Goal: Information Seeking & Learning: Learn about a topic

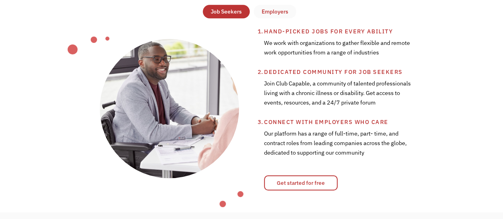
scroll to position [278, 0]
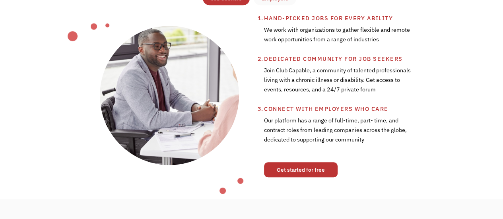
click at [313, 166] on link "Get started for free" at bounding box center [301, 169] width 74 height 15
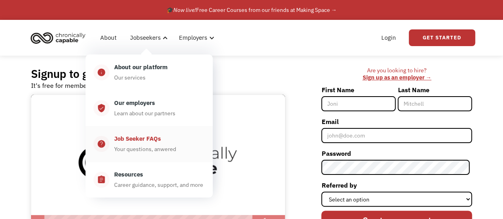
click at [145, 141] on div "Job Seeker FAQs" at bounding box center [137, 139] width 47 height 10
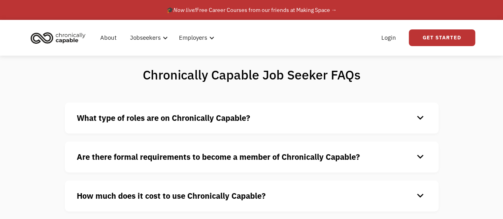
click at [221, 119] on strong "What type of roles are on Chronically Capable?" at bounding box center [163, 118] width 173 height 11
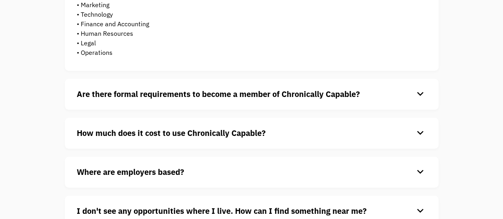
scroll to position [215, 0]
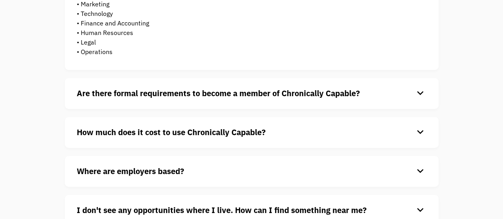
click at [421, 89] on div "keyboard_arrow_down" at bounding box center [420, 93] width 13 height 12
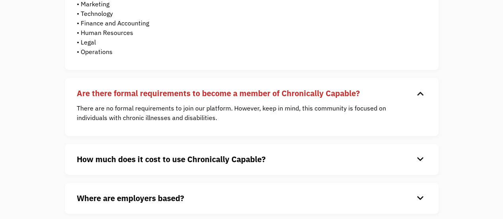
click at [417, 160] on div "keyboard_arrow_down" at bounding box center [420, 159] width 13 height 12
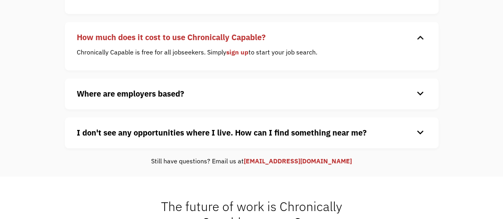
scroll to position [338, 0]
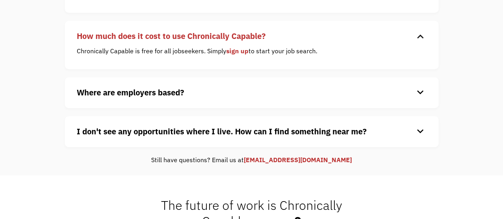
click at [417, 94] on div "keyboard_arrow_down" at bounding box center [420, 93] width 13 height 12
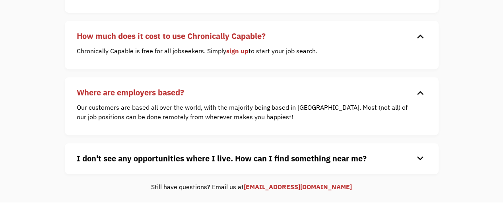
click at [417, 159] on div "keyboard_arrow_down" at bounding box center [420, 159] width 13 height 12
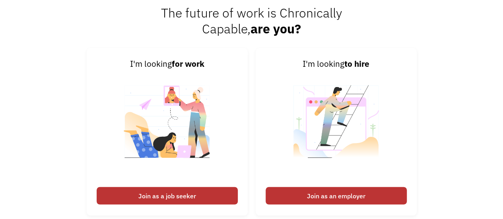
scroll to position [604, 0]
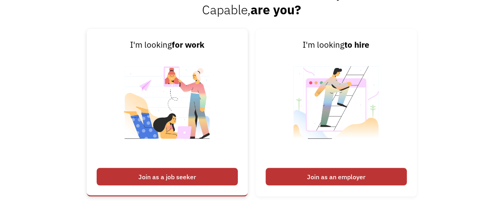
click at [170, 177] on div "Join as a job seeker" at bounding box center [167, 176] width 141 height 17
click at [171, 173] on div "Join as a job seeker" at bounding box center [167, 176] width 141 height 17
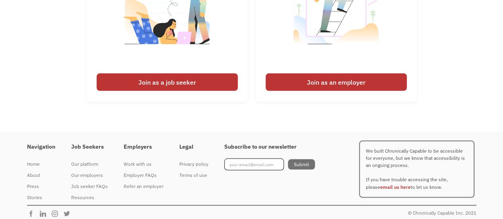
scroll to position [703, 0]
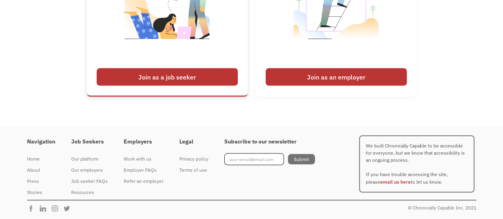
click at [187, 78] on div "Join as a job seeker" at bounding box center [167, 76] width 141 height 17
drag, startPoint x: 187, startPoint y: 78, endPoint x: 509, endPoint y: 52, distance: 322.7
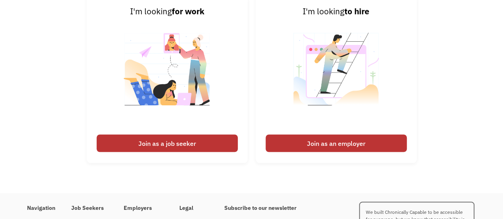
scroll to position [676, 0]
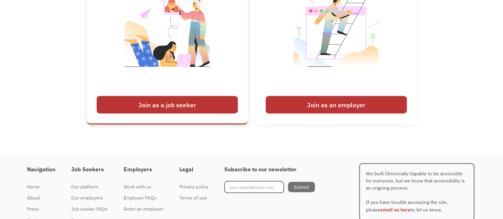
click at [178, 106] on div "Join as a job seeker" at bounding box center [167, 104] width 141 height 17
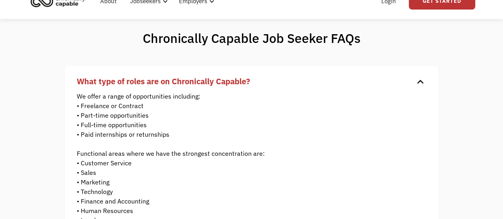
scroll to position [0, 0]
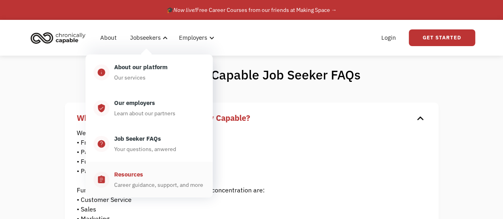
click at [131, 182] on div "Career guidance, support, and more" at bounding box center [158, 185] width 89 height 10
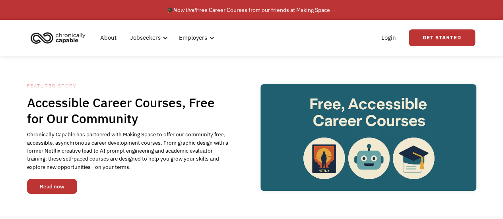
click at [69, 185] on link "Read now" at bounding box center [52, 186] width 50 height 15
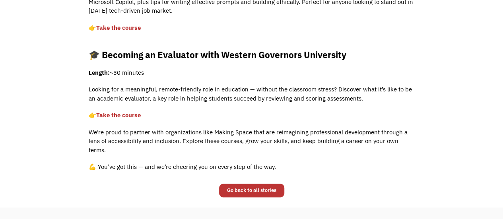
scroll to position [484, 0]
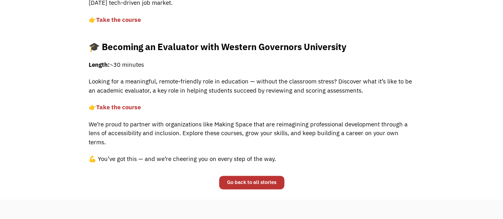
click at [132, 107] on link "Take the course" at bounding box center [118, 107] width 45 height 8
